Goal: Book appointment/travel/reservation

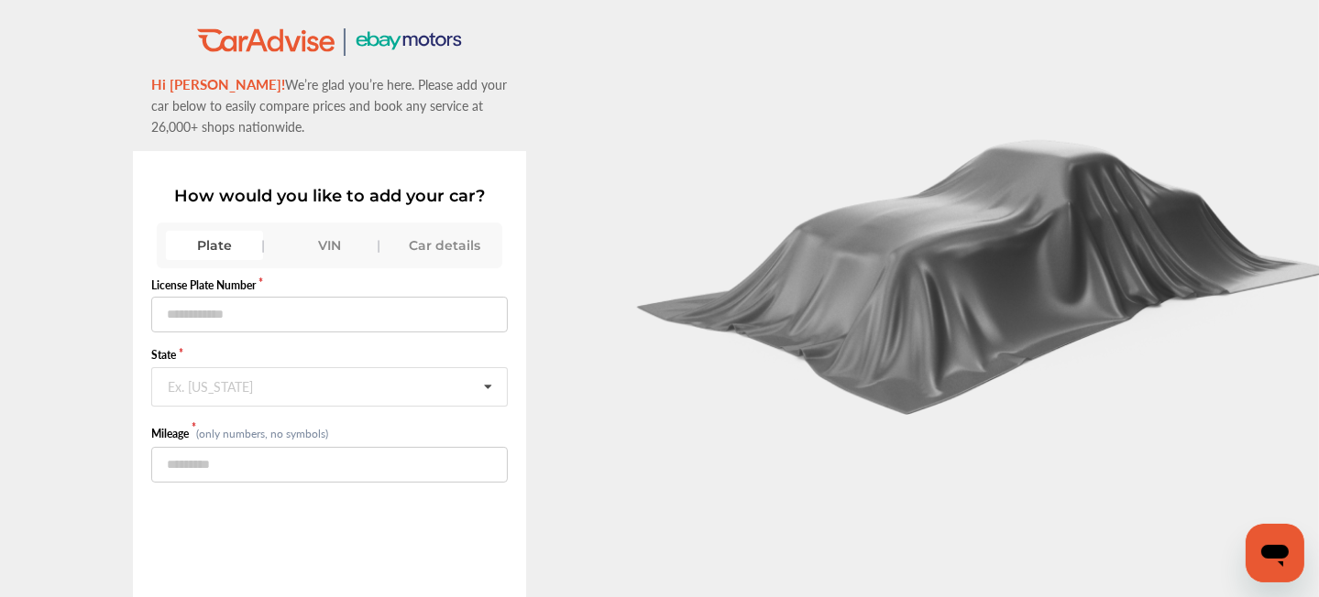
click at [330, 241] on div "VIN" at bounding box center [329, 245] width 97 height 29
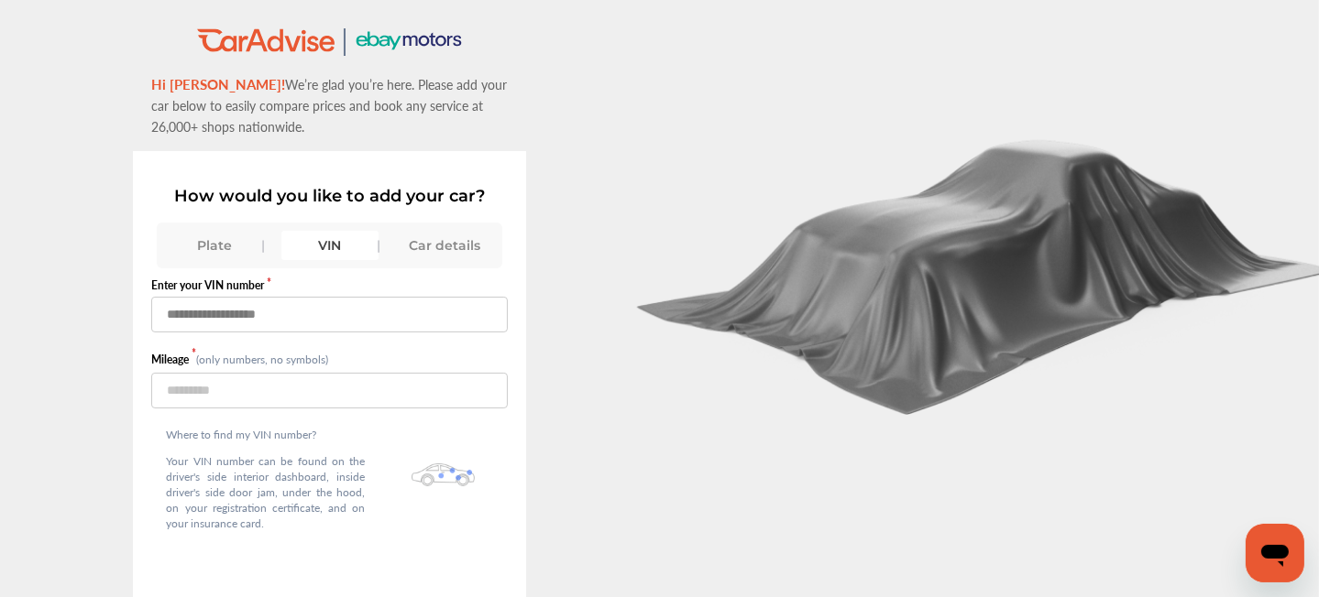
click at [265, 313] on input "text" at bounding box center [329, 315] width 356 height 36
paste input "**********"
type input "**********"
click at [190, 386] on input "number" at bounding box center [329, 391] width 356 height 36
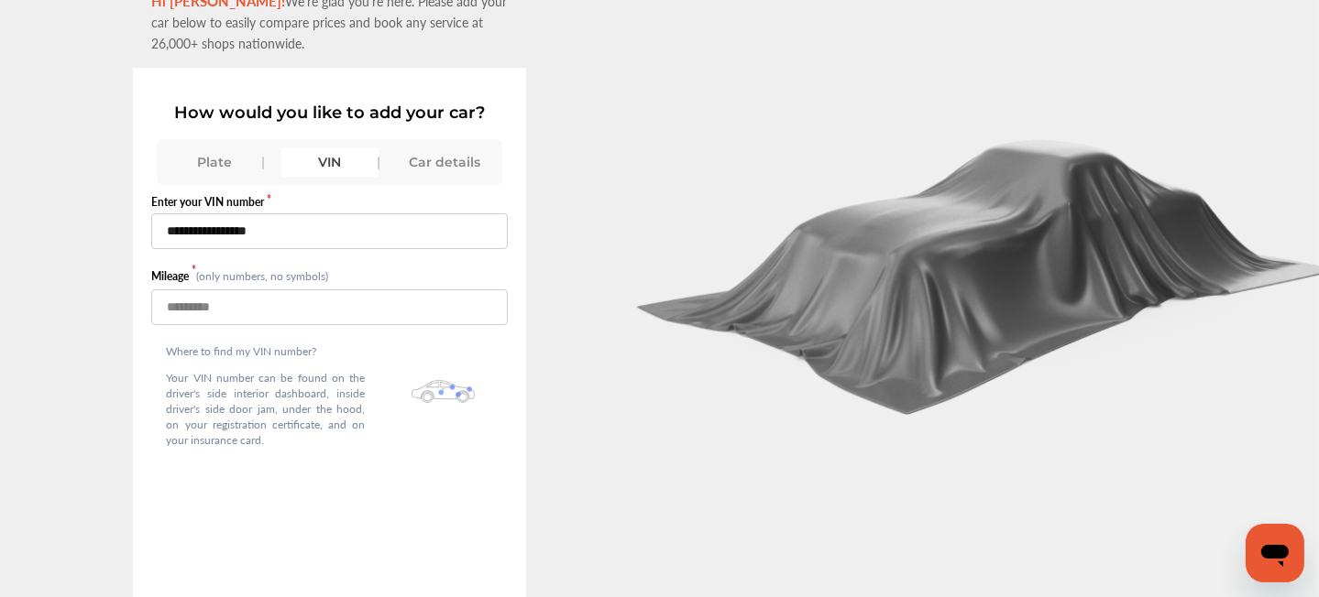
scroll to position [138, 0]
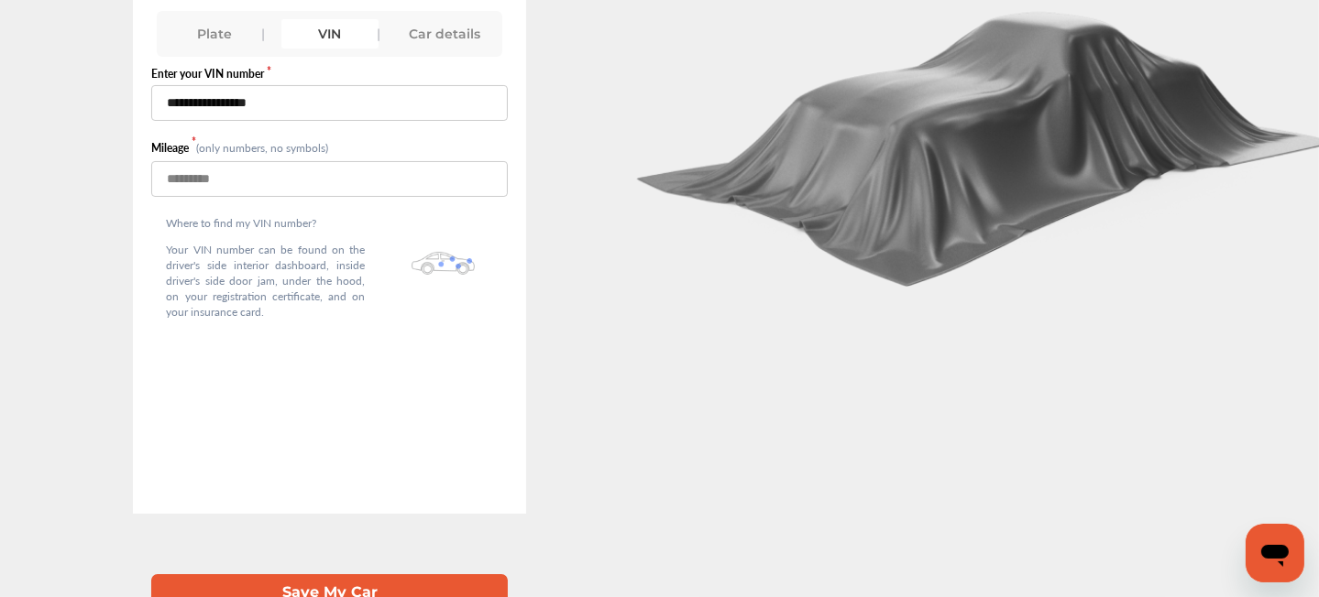
type input "*****"
click at [386, 575] on button "Save My Car" at bounding box center [329, 594] width 356 height 38
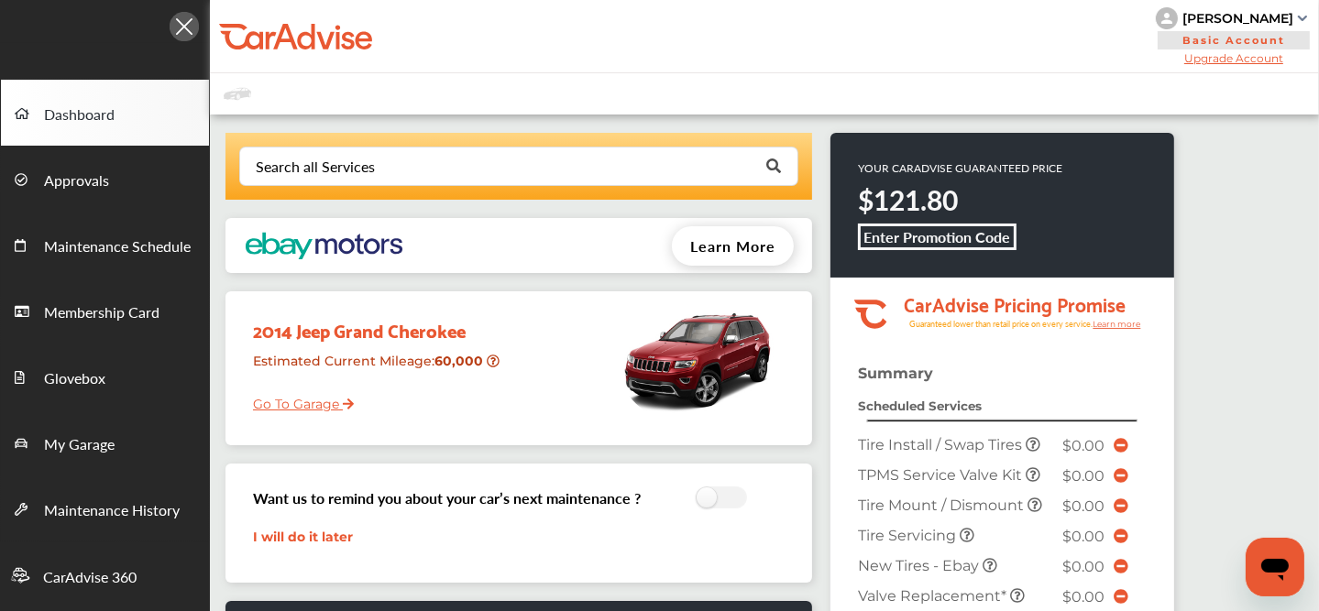
scroll to position [673, 0]
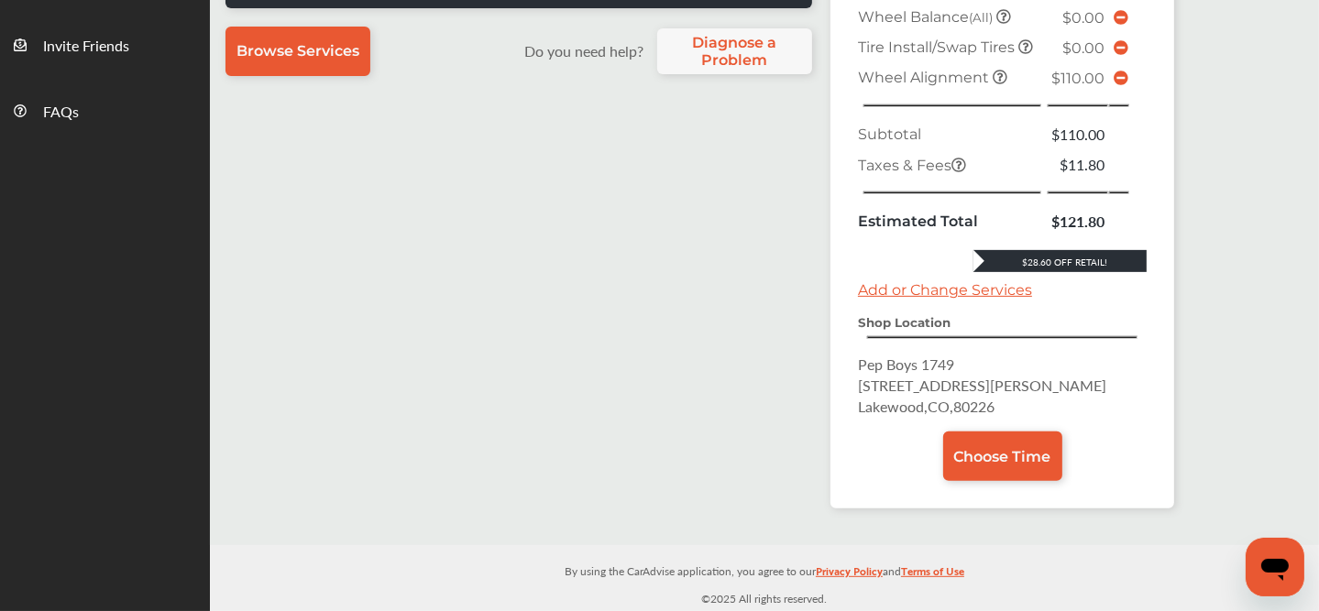
click at [1122, 80] on icon at bounding box center [1120, 78] width 15 height 15
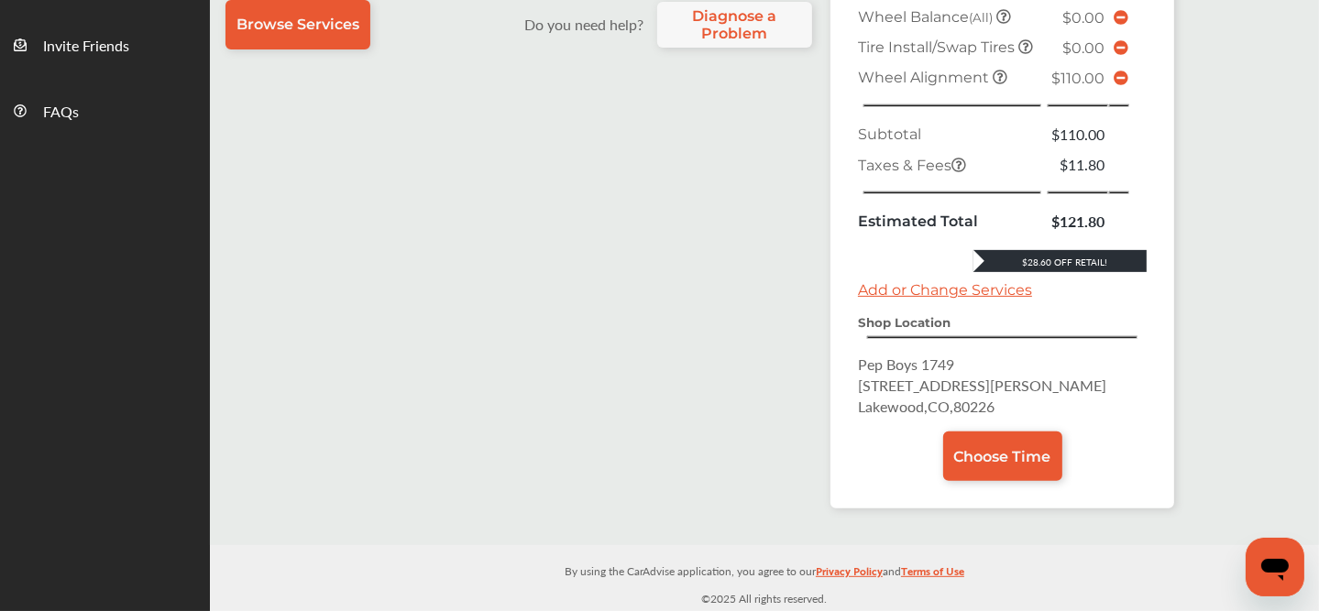
scroll to position [533, 0]
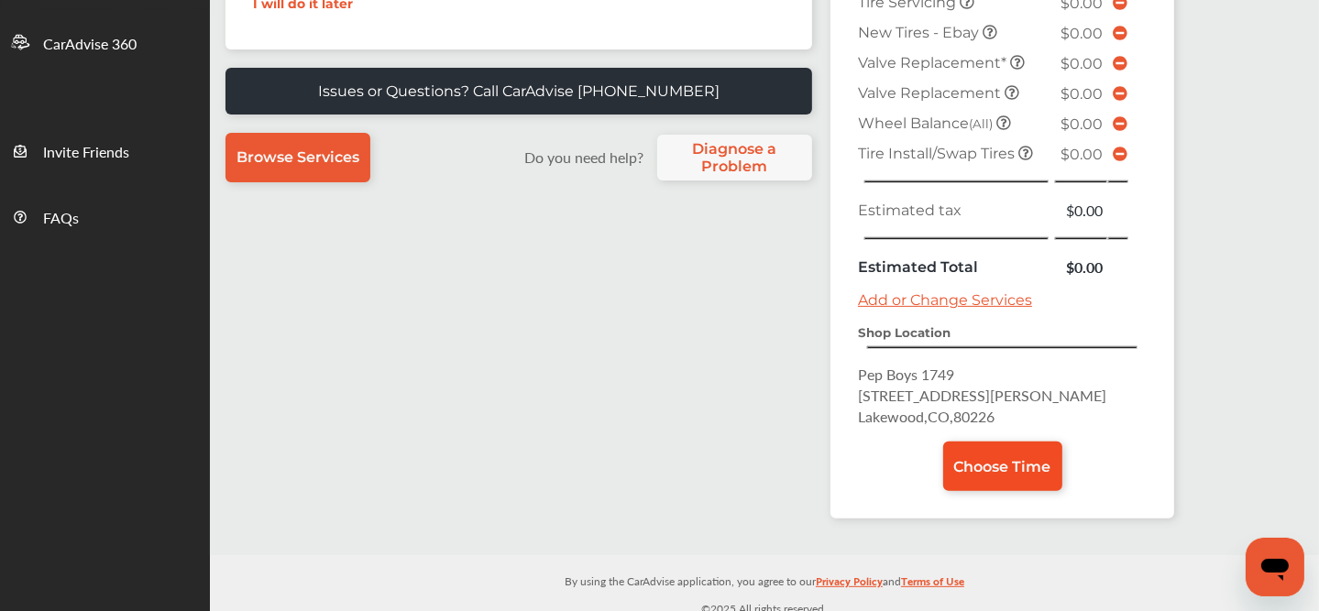
click at [986, 458] on span "Choose Time" at bounding box center [1002, 466] width 97 height 17
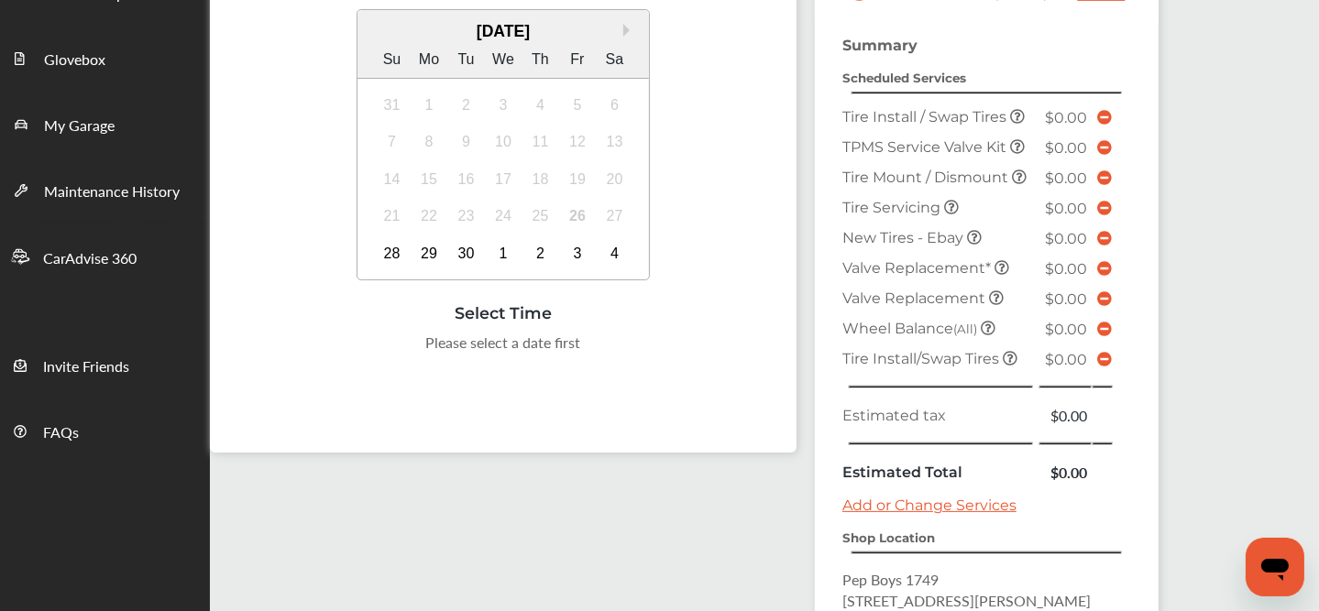
scroll to position [319, 0]
click at [472, 252] on div "30" at bounding box center [466, 253] width 29 height 29
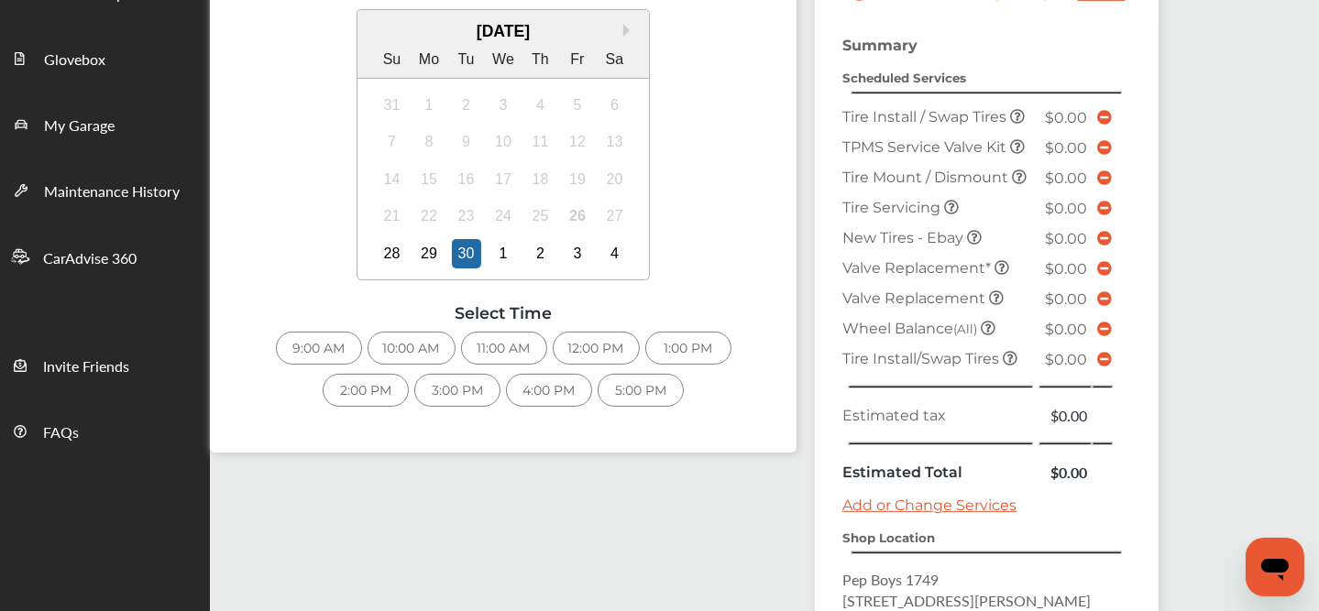
click at [315, 347] on div "9:00 AM" at bounding box center [319, 348] width 86 height 33
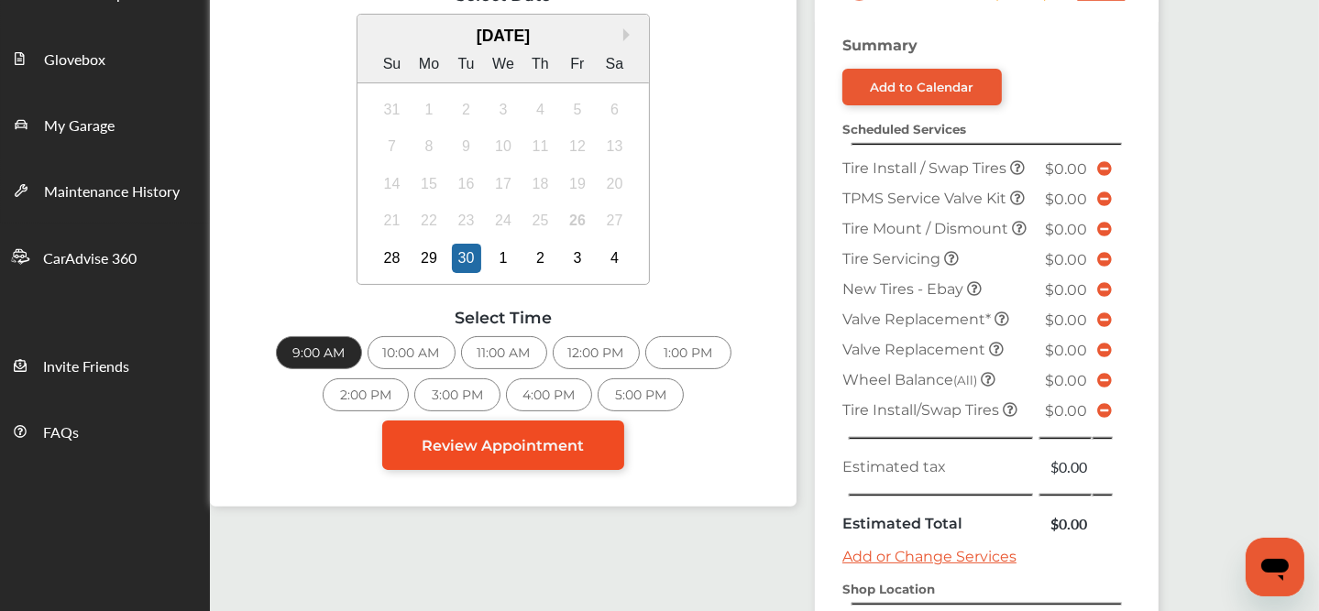
click at [446, 453] on link "Review Appointment" at bounding box center [503, 445] width 242 height 49
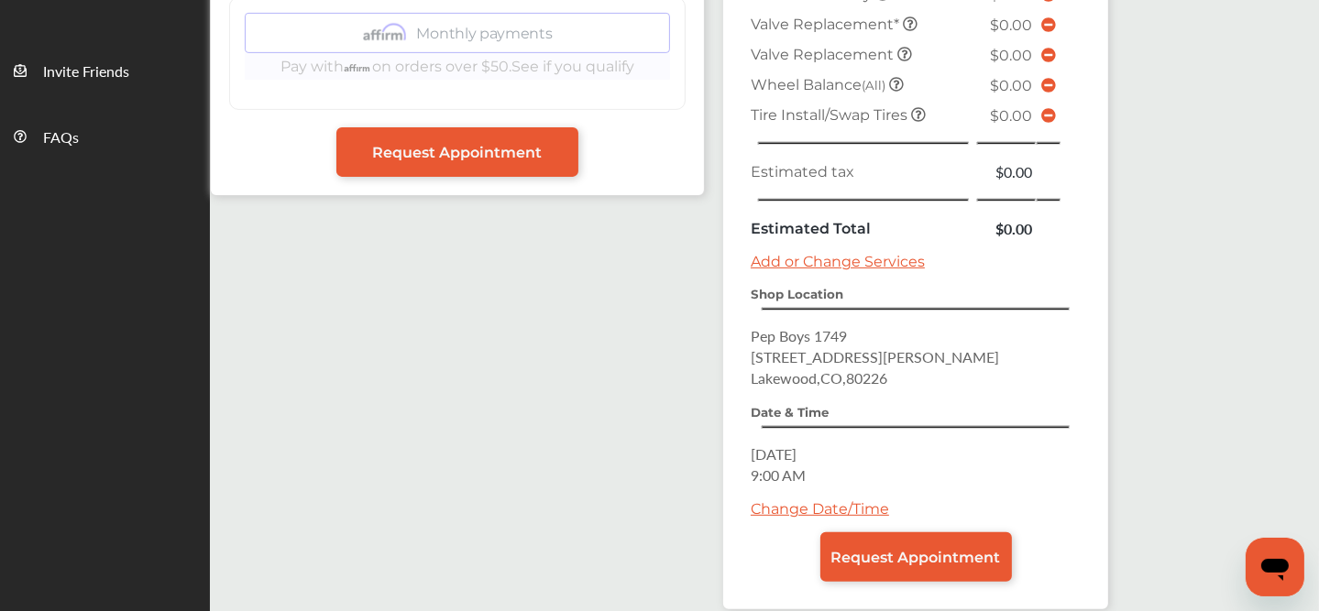
scroll to position [693, 0]
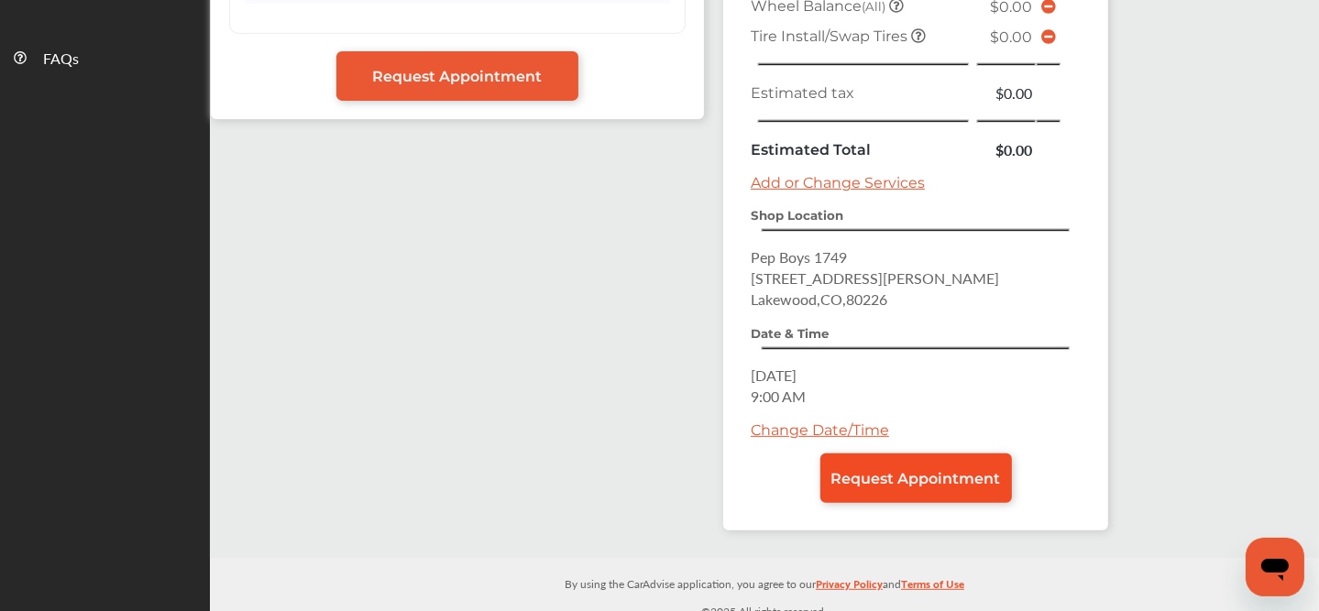
click at [851, 472] on span "Request Appointment" at bounding box center [916, 478] width 170 height 17
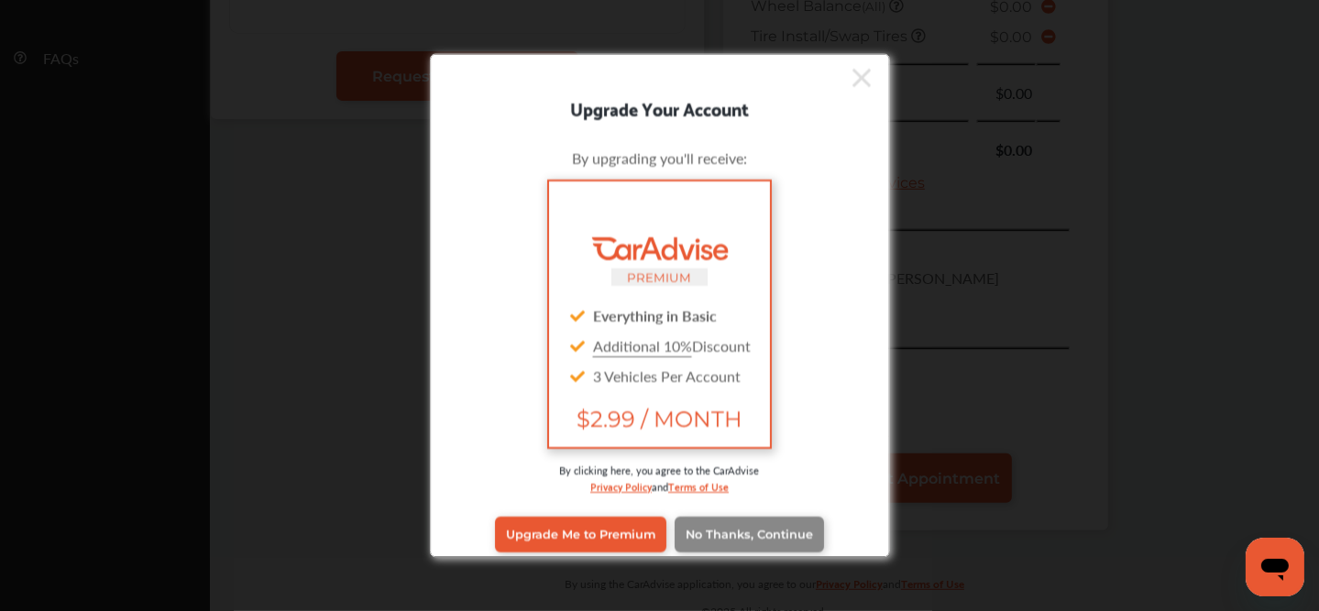
click at [782, 529] on span "No Thanks, Continue" at bounding box center [748, 536] width 127 height 14
